Goal: Task Accomplishment & Management: Manage account settings

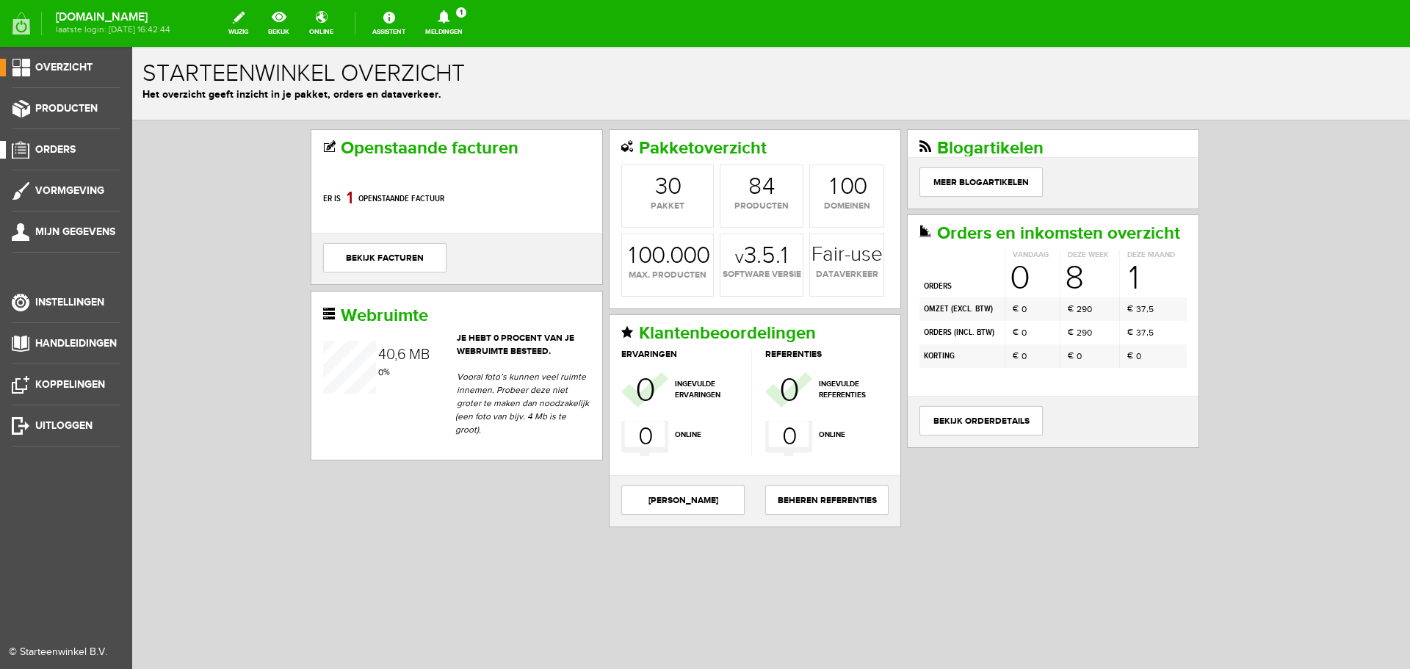
click at [69, 151] on span "Orders" at bounding box center [55, 149] width 40 height 12
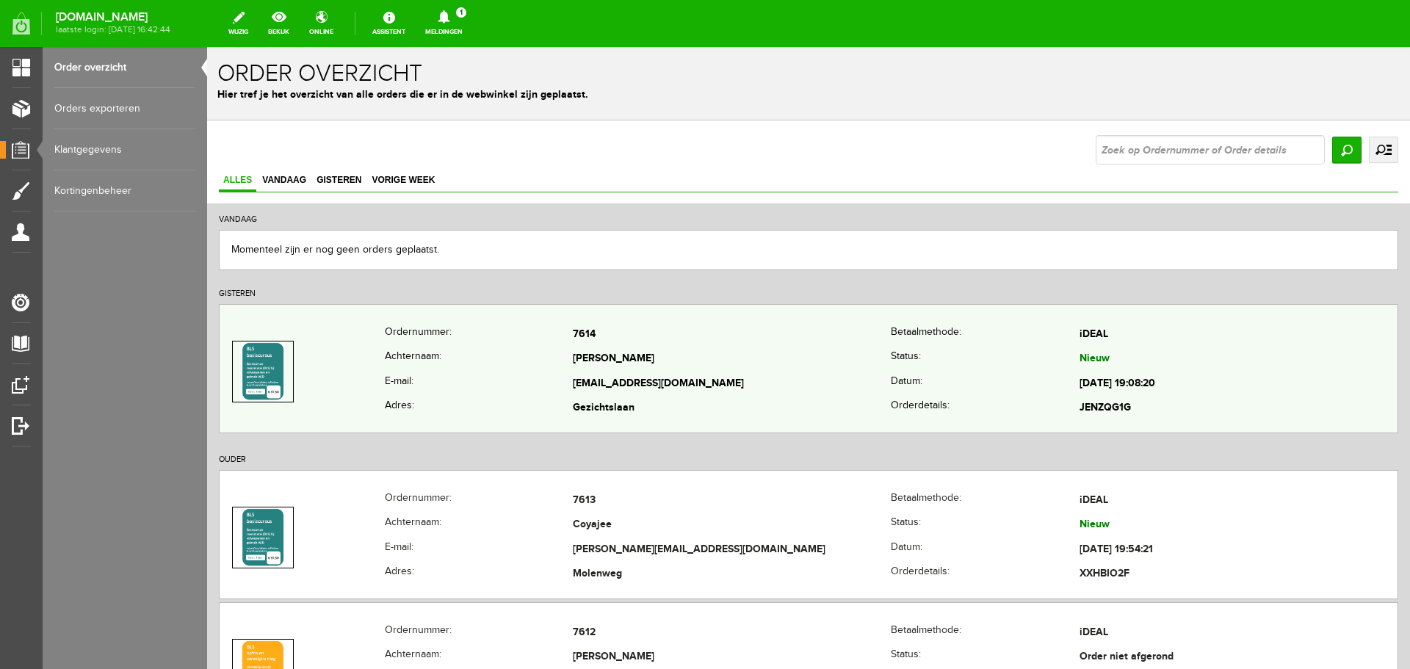
click at [739, 370] on td "[PERSON_NAME]" at bounding box center [732, 359] width 318 height 25
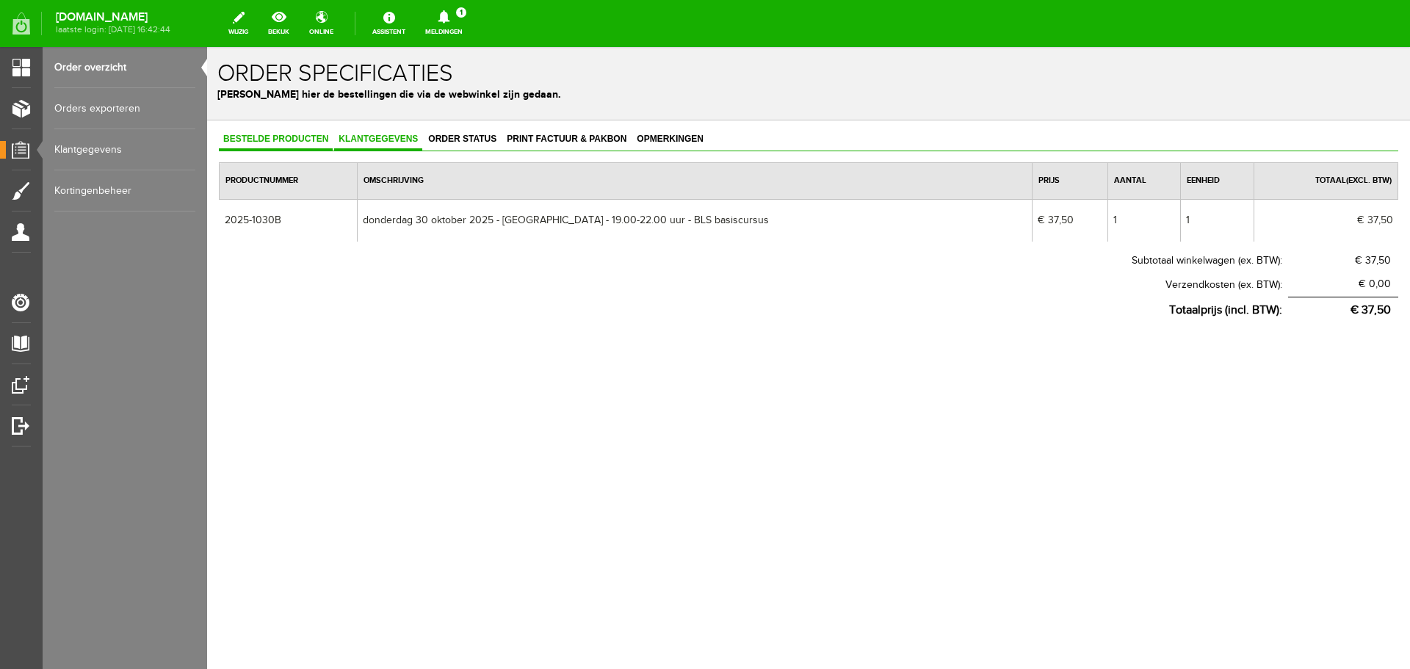
click at [370, 141] on span "Klantgegevens" at bounding box center [378, 139] width 88 height 10
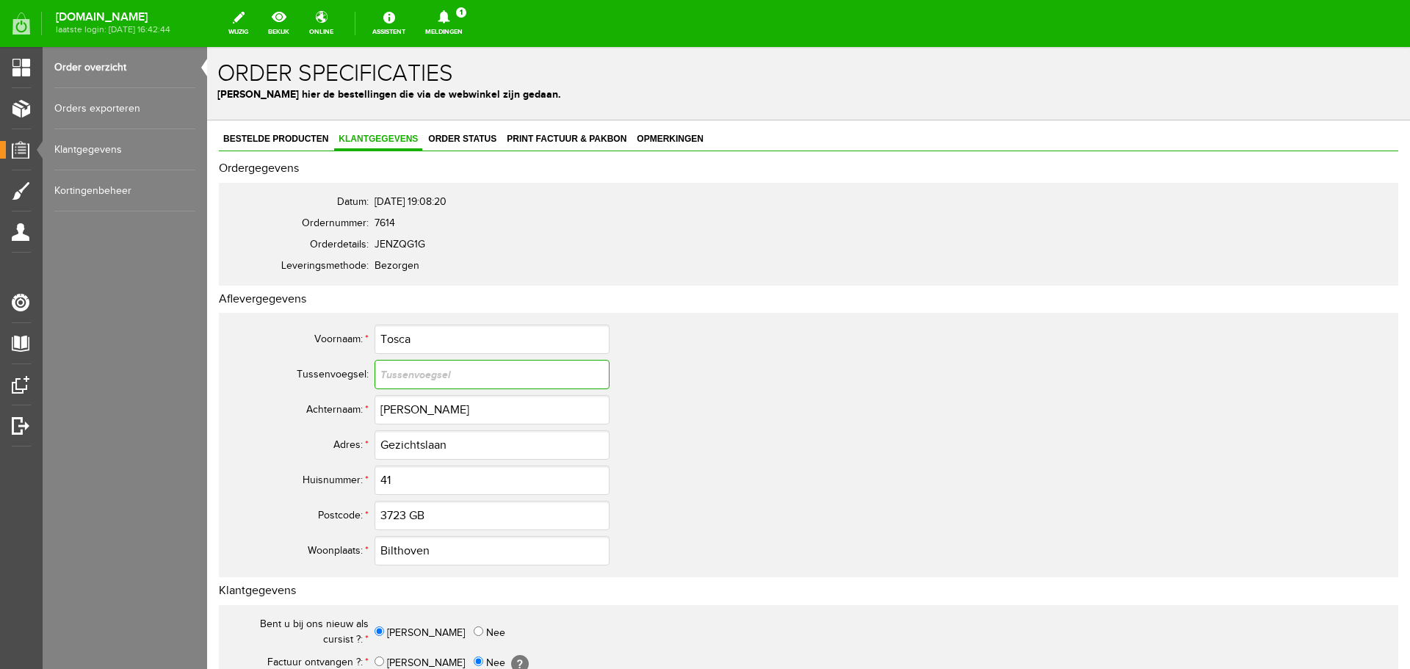
click at [474, 374] on input "text" at bounding box center [491, 374] width 235 height 29
type input "de"
click at [399, 405] on input "[PERSON_NAME]" at bounding box center [491, 409] width 235 height 29
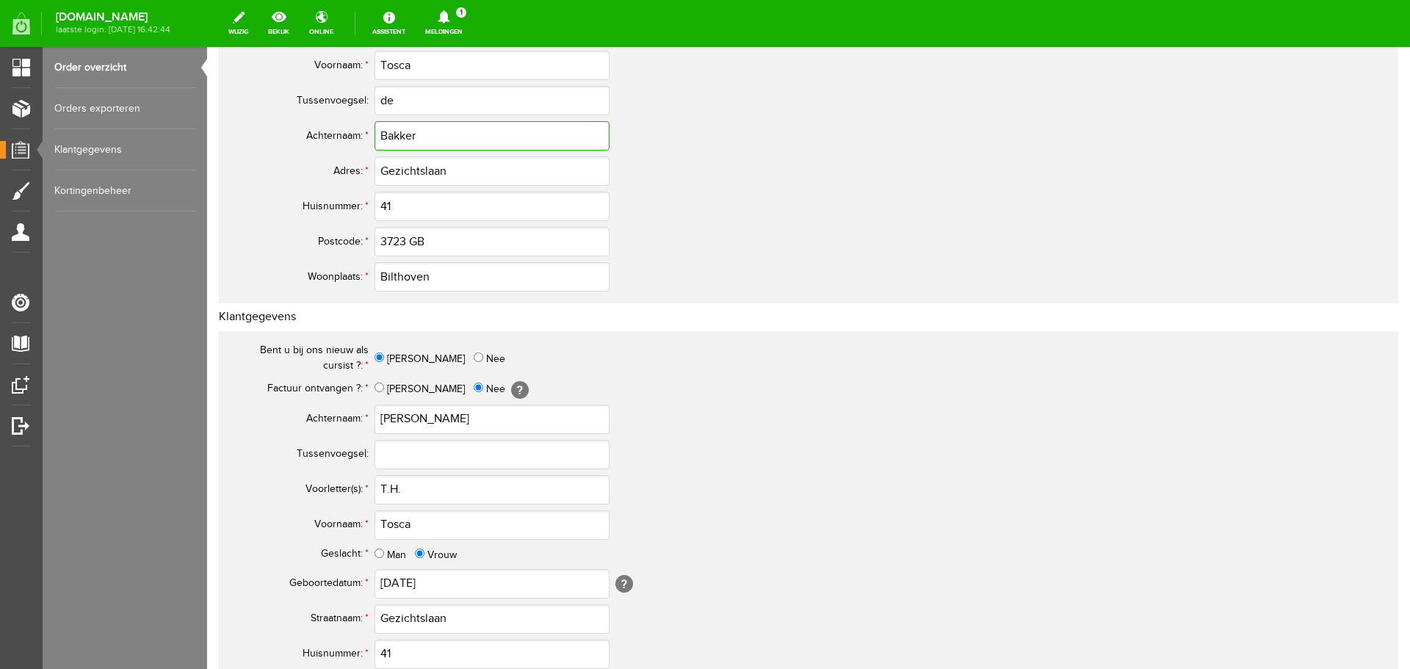
scroll to position [367, 0]
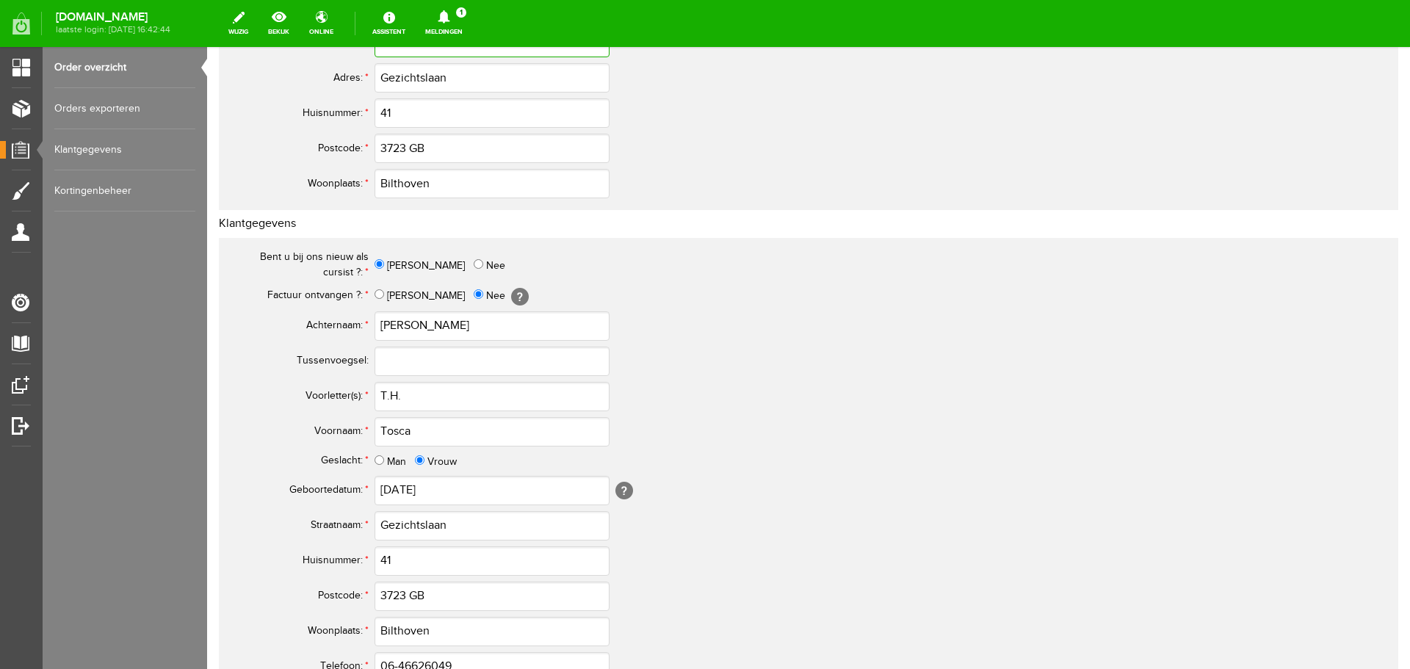
type input "Bakker"
click at [406, 355] on input "text" at bounding box center [491, 361] width 235 height 29
type input "de"
click at [401, 322] on input "[PERSON_NAME]" at bounding box center [491, 325] width 235 height 29
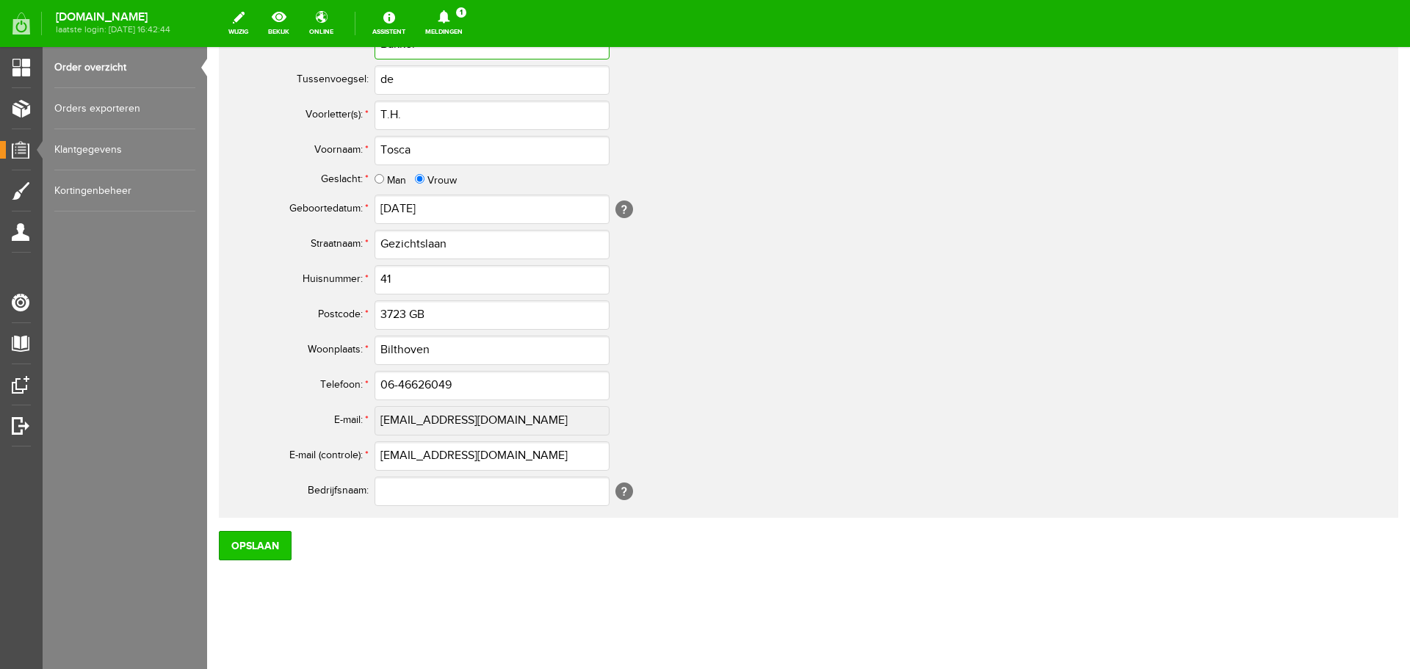
type input "Bakker"
click at [258, 543] on input "Opslaan" at bounding box center [255, 545] width 73 height 29
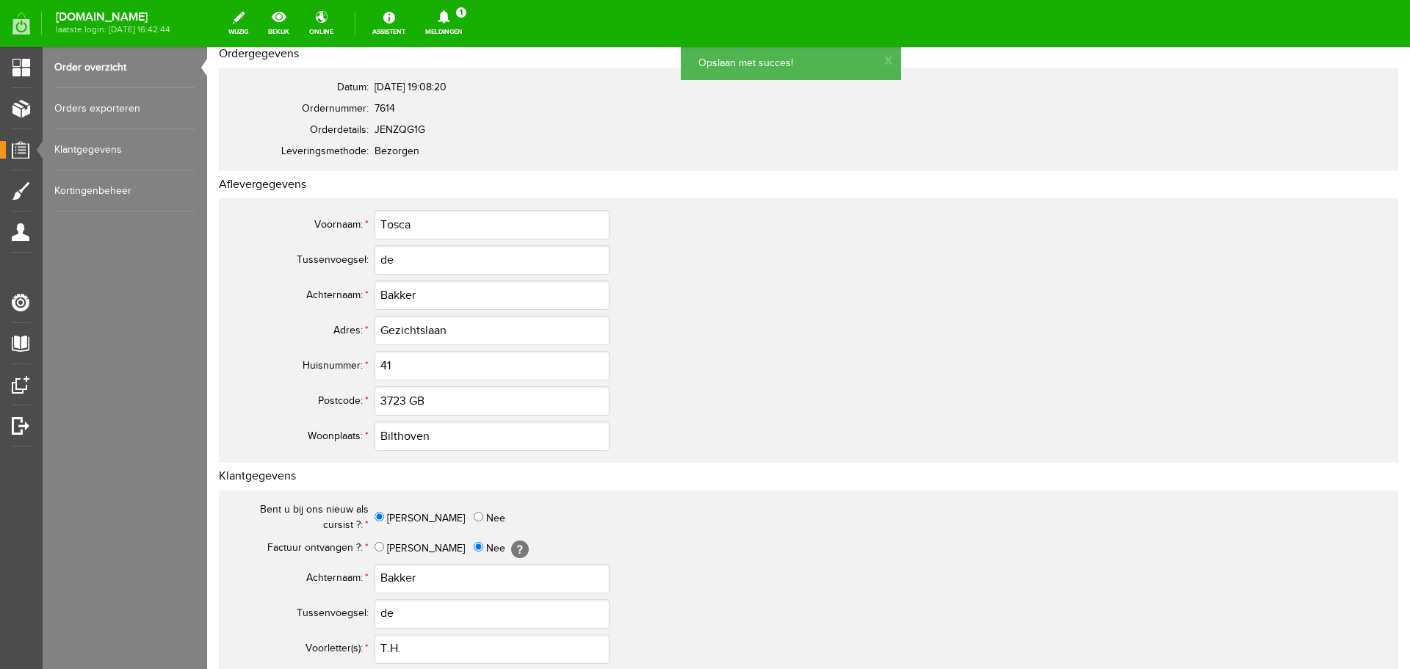
scroll to position [0, 0]
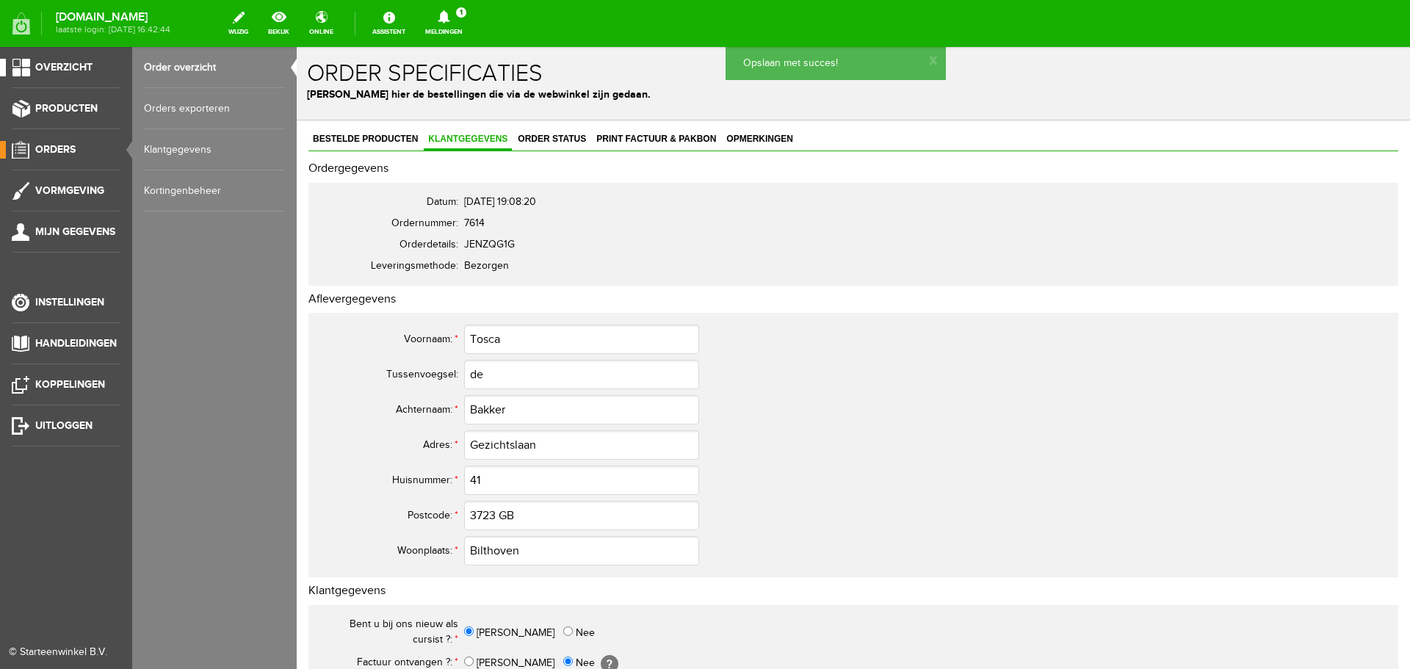
click at [62, 70] on span "Overzicht" at bounding box center [63, 67] width 57 height 12
